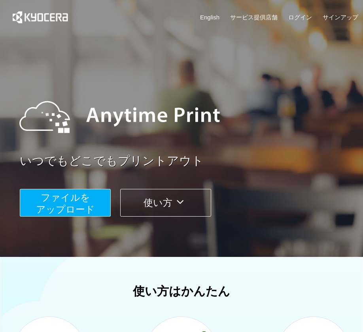
click at [77, 197] on span "ファイルを ​​アップロード" at bounding box center [65, 203] width 59 height 23
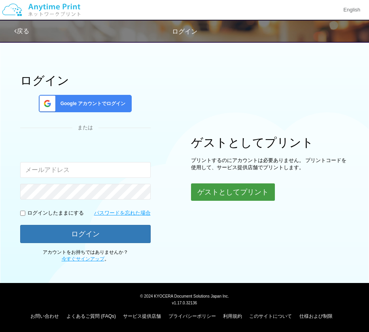
click at [271, 186] on button "ゲストとしてプリント" at bounding box center [233, 191] width 84 height 17
click at [237, 190] on button "ゲストとしてプリント" at bounding box center [233, 191] width 84 height 17
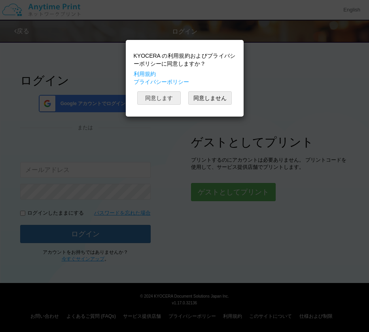
click at [160, 100] on button "同意します" at bounding box center [158, 97] width 43 height 13
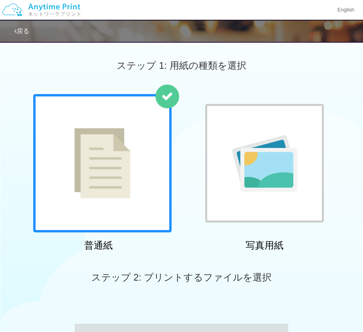
click at [145, 192] on div at bounding box center [102, 163] width 138 height 138
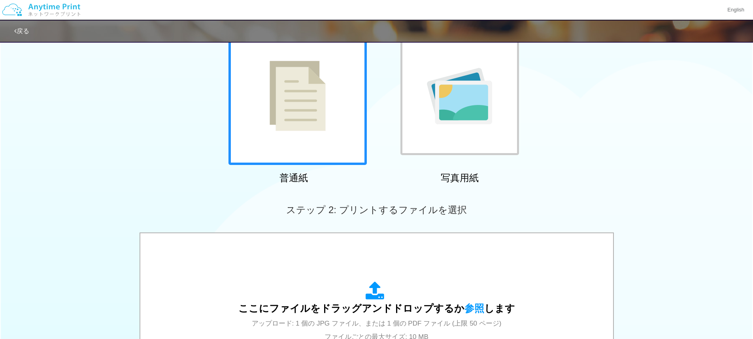
scroll to position [75, 0]
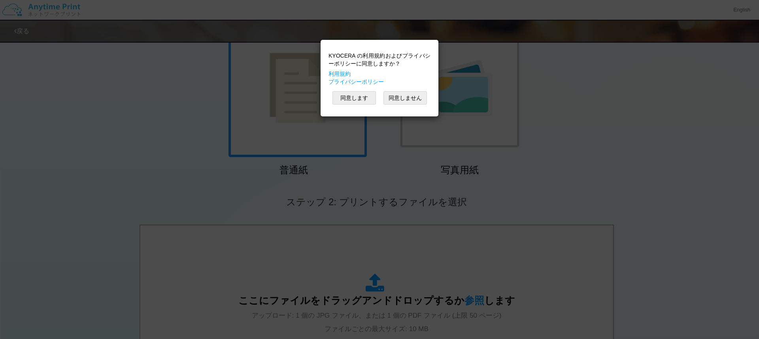
drag, startPoint x: 756, startPoint y: 73, endPoint x: 757, endPoint y: 195, distance: 121.7
click at [362, 195] on html "KYOCERA の利用規約およびプライバシーポリシーに同意しますか？ 利用規約 プライバシーポリシー 同意します 同意しません English 戻る ステップ…" at bounding box center [379, 94] width 759 height 339
click at [362, 97] on button "同意します" at bounding box center [353, 97] width 43 height 13
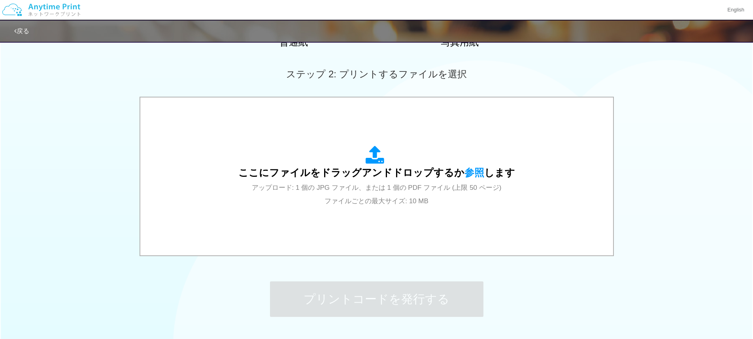
scroll to position [211, 0]
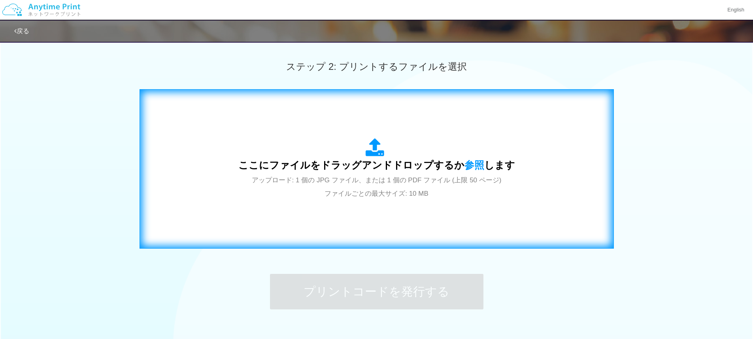
click at [362, 180] on span "アップロード: 1 個の JPG ファイル、または 1 個の PDF ファイル (上限 50 ページ) ファイルごとの最大サイズ: 10 MB" at bounding box center [377, 187] width 250 height 21
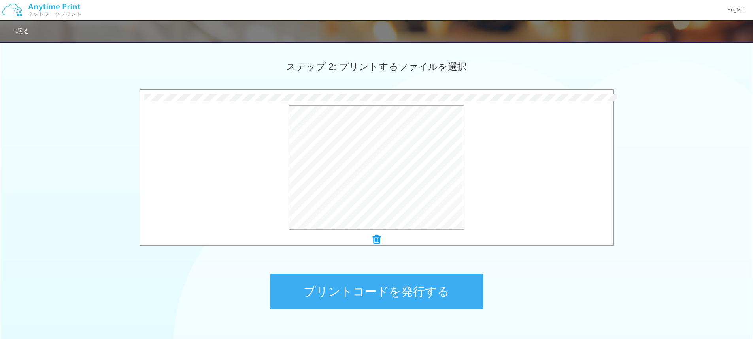
click at [362, 287] on button "プリントコードを発行する" at bounding box center [376, 292] width 213 height 36
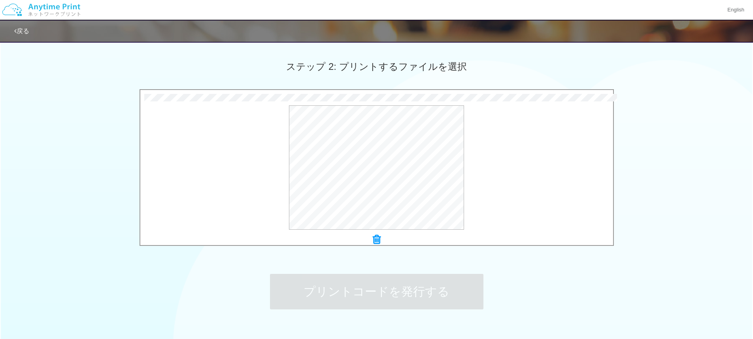
scroll to position [0, 0]
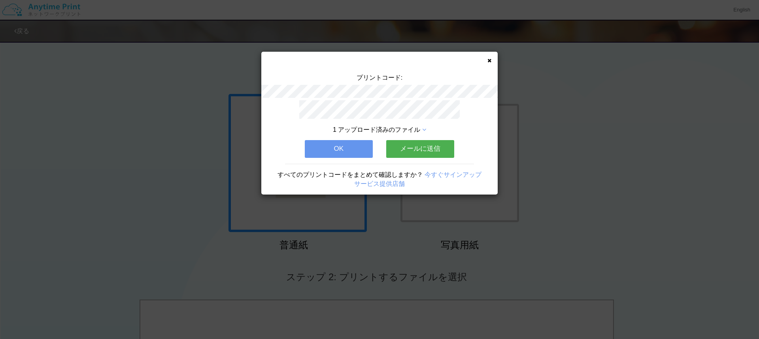
click at [351, 150] on button "OK" at bounding box center [339, 148] width 68 height 17
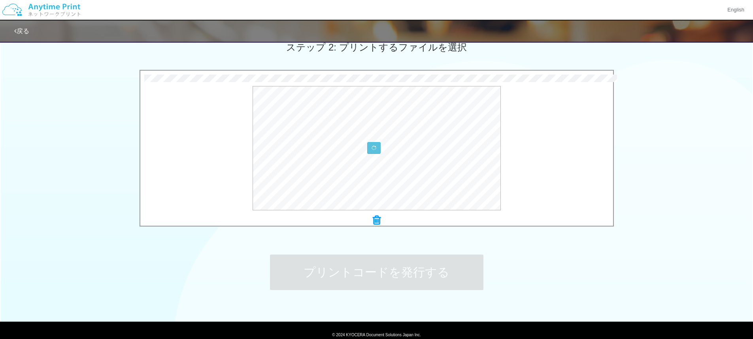
scroll to position [214, 0]
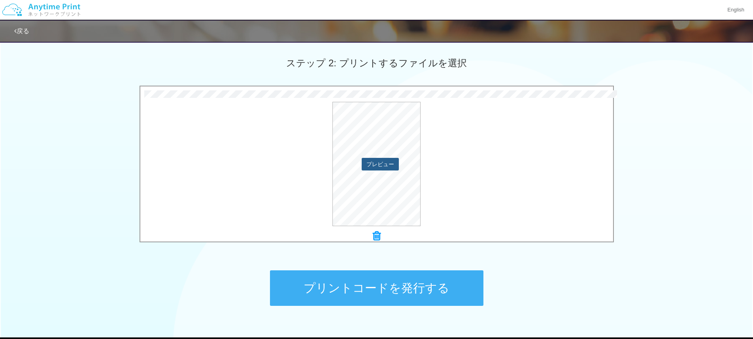
click at [362, 171] on div "プレビュー" at bounding box center [376, 164] width 473 height 124
click at [362, 168] on button "プレビュー" at bounding box center [380, 164] width 37 height 13
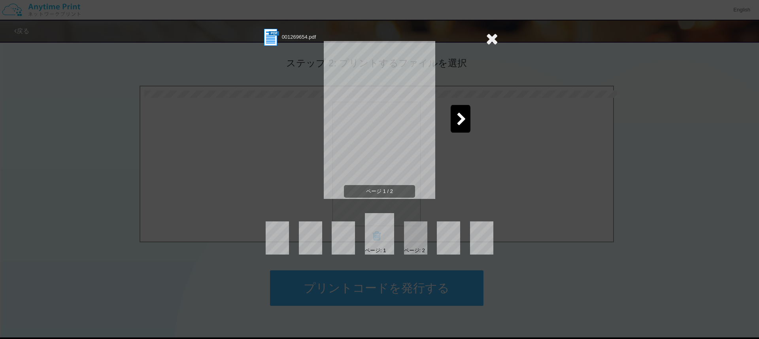
click at [362, 41] on icon at bounding box center [492, 39] width 12 height 16
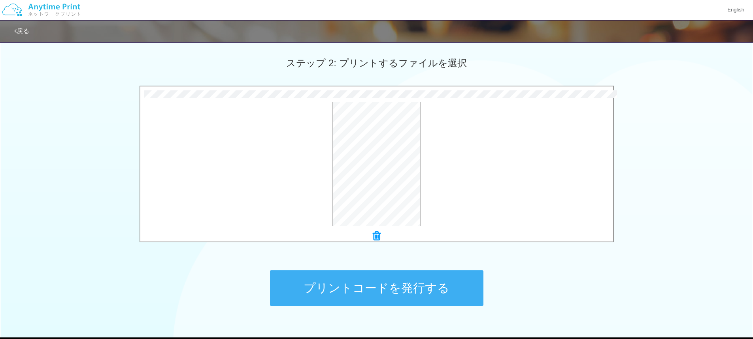
click at [362, 237] on icon at bounding box center [377, 236] width 8 height 10
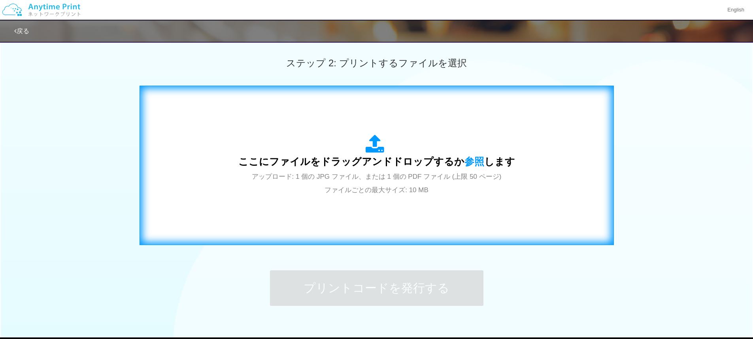
click at [362, 139] on icon at bounding box center [377, 145] width 22 height 20
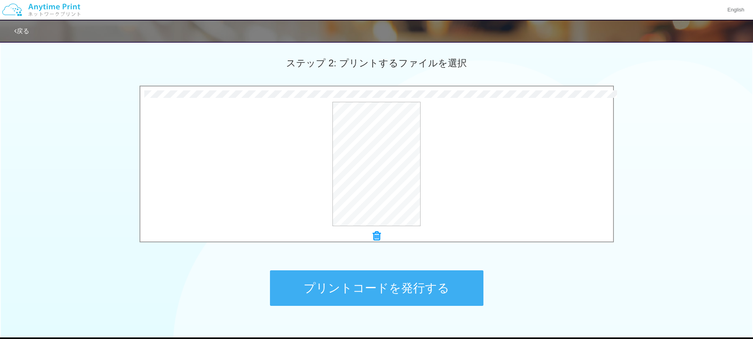
click at [362, 280] on button "プリントコードを発行する" at bounding box center [376, 289] width 213 height 36
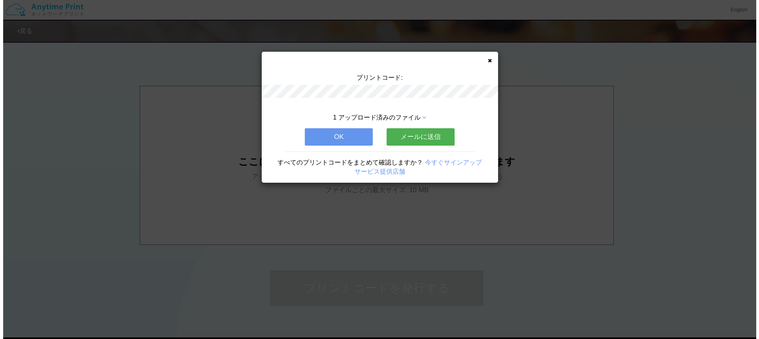
scroll to position [0, 0]
